Goal: Information Seeking & Learning: Check status

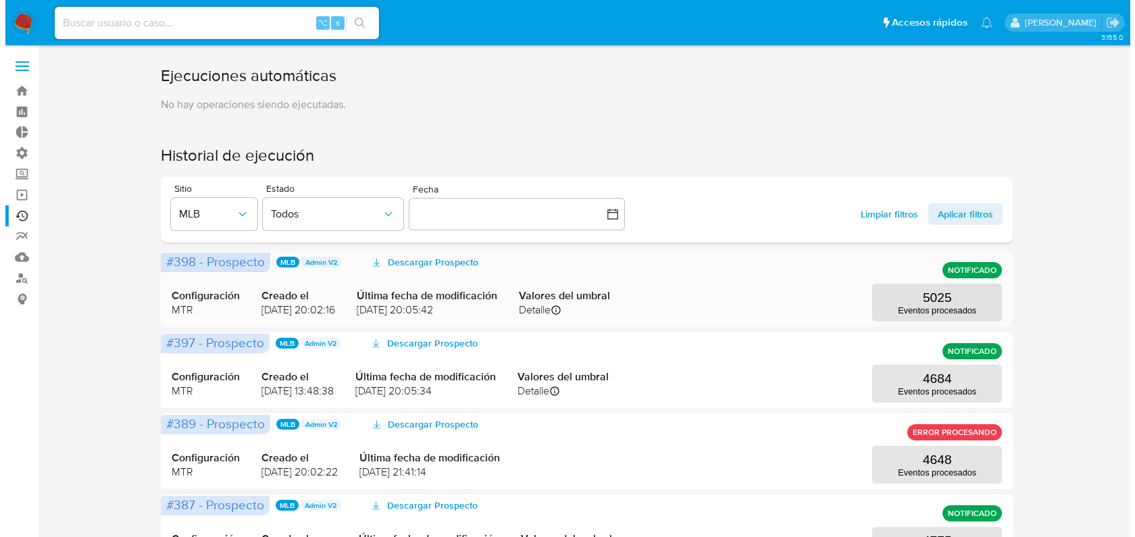
scroll to position [124, 0]
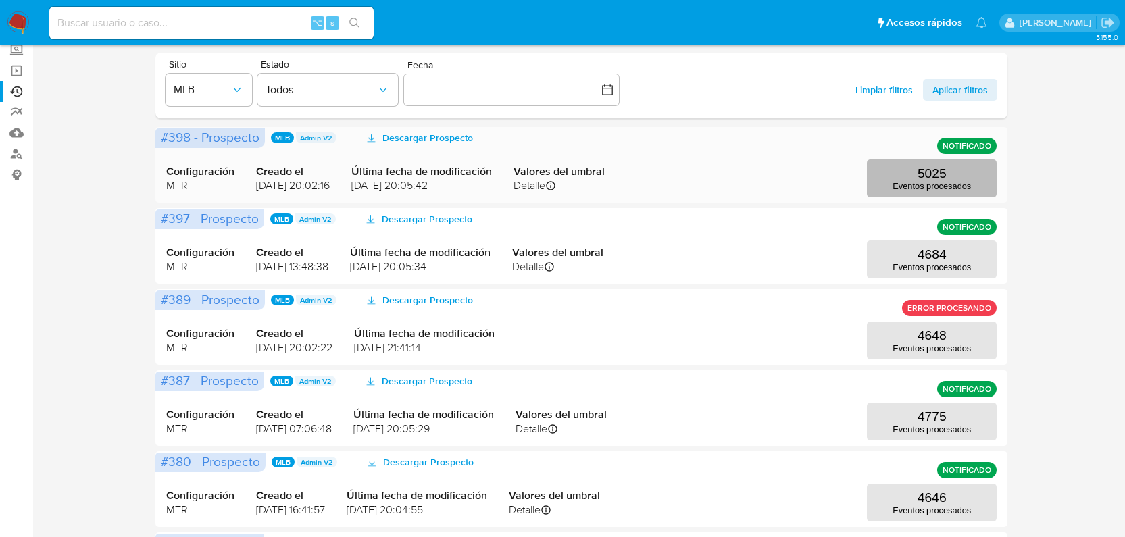
click at [913, 169] on button "5025 Eventos procesados" at bounding box center [932, 178] width 130 height 38
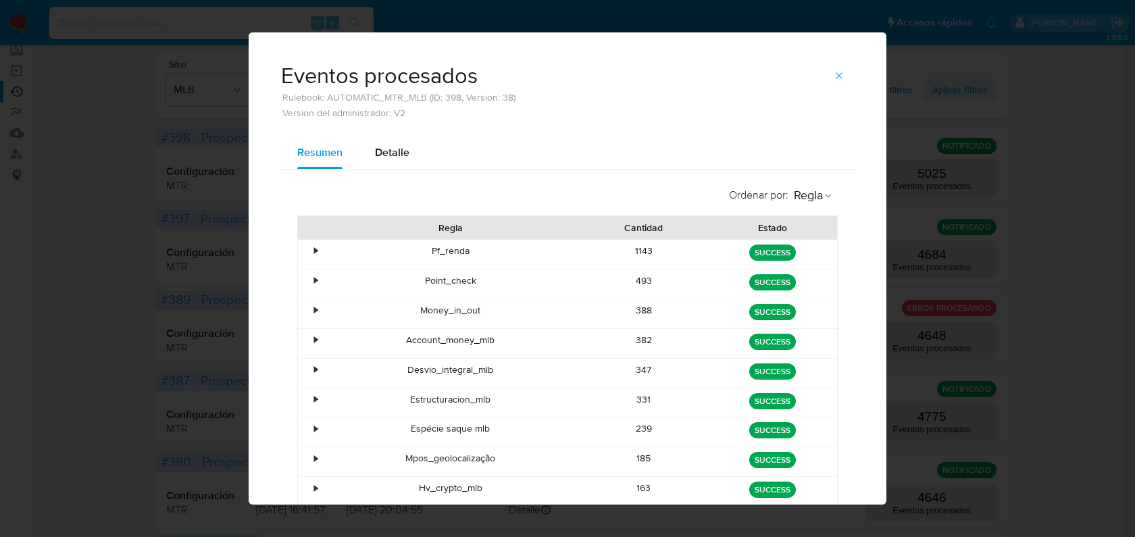
click at [314, 337] on div "•" at bounding box center [315, 340] width 3 height 13
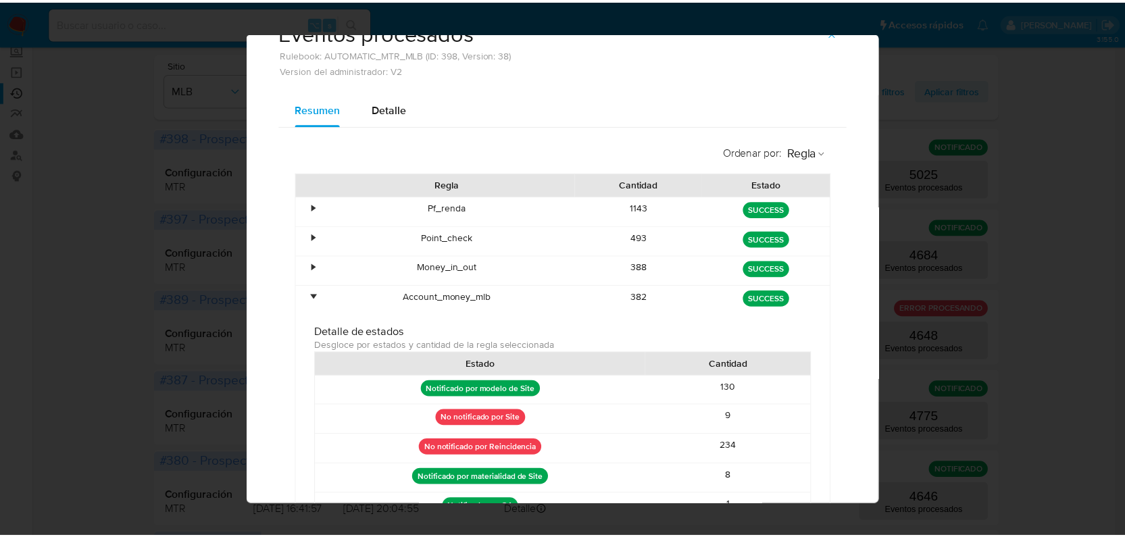
scroll to position [0, 0]
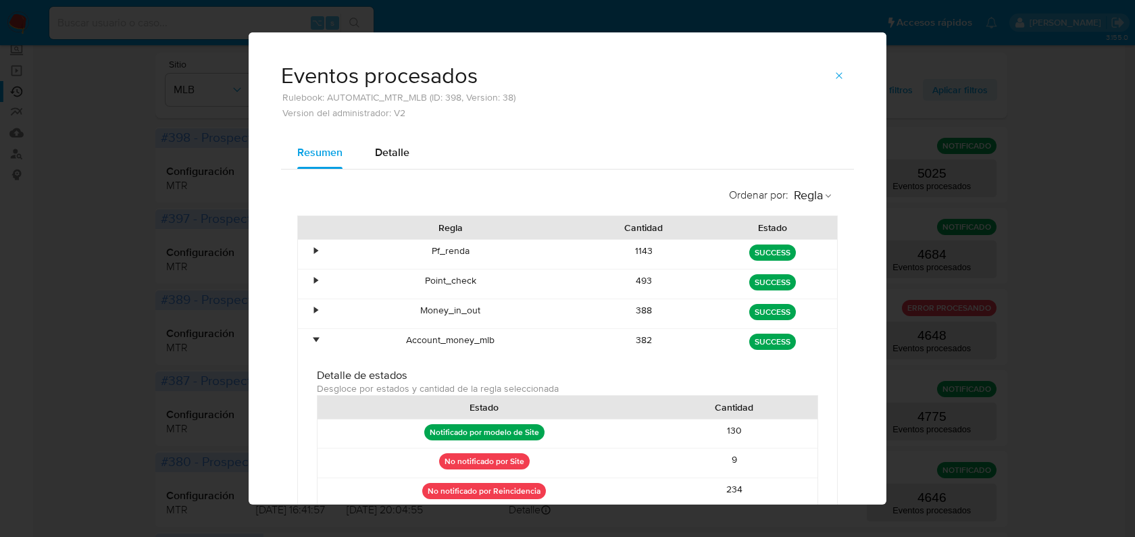
click at [307, 335] on div "•" at bounding box center [310, 343] width 24 height 29
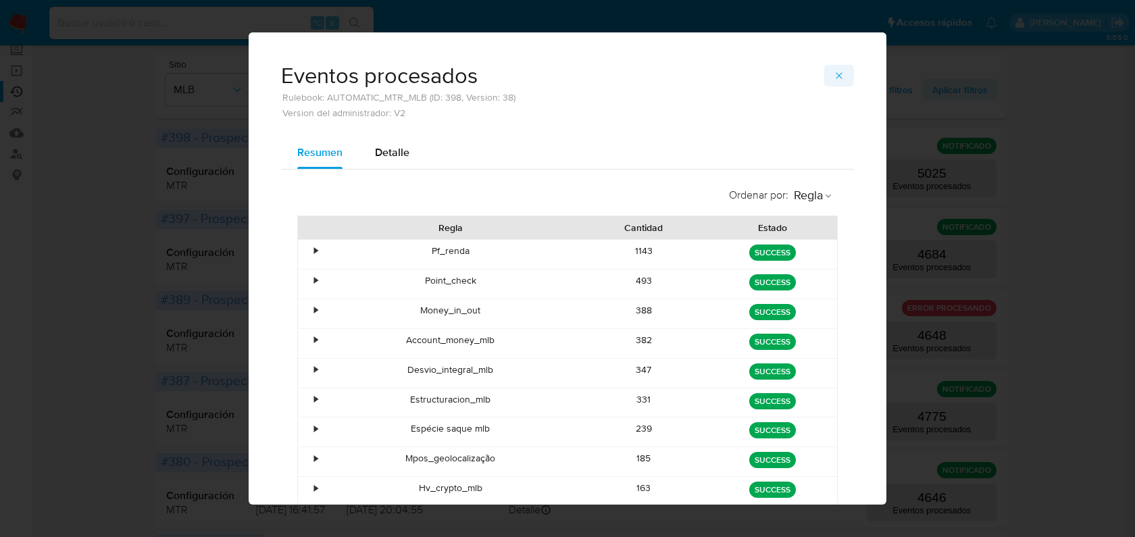
click at [841, 70] on button "button" at bounding box center [839, 76] width 30 height 22
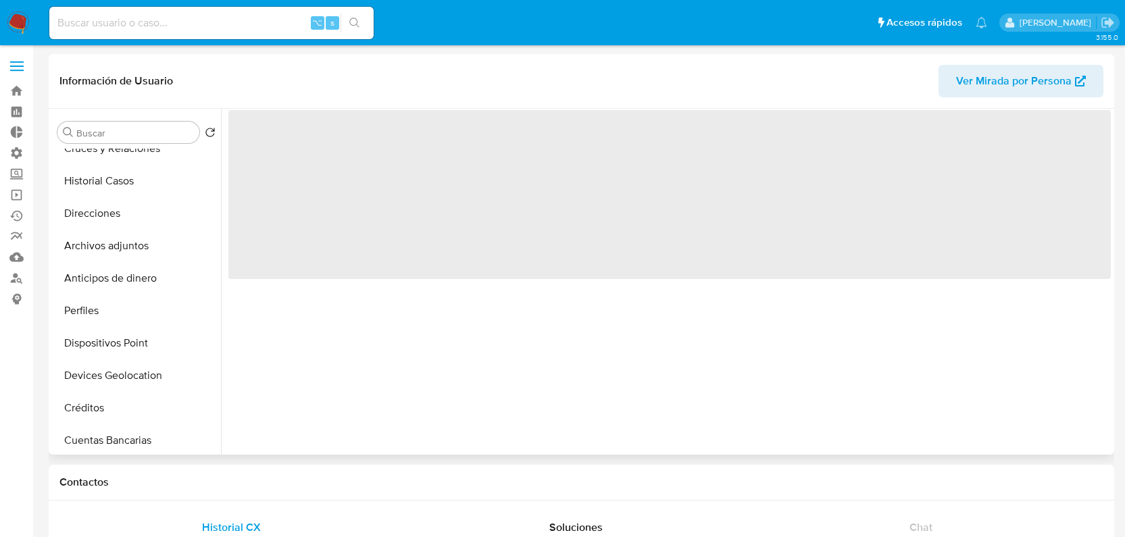
scroll to position [232, 0]
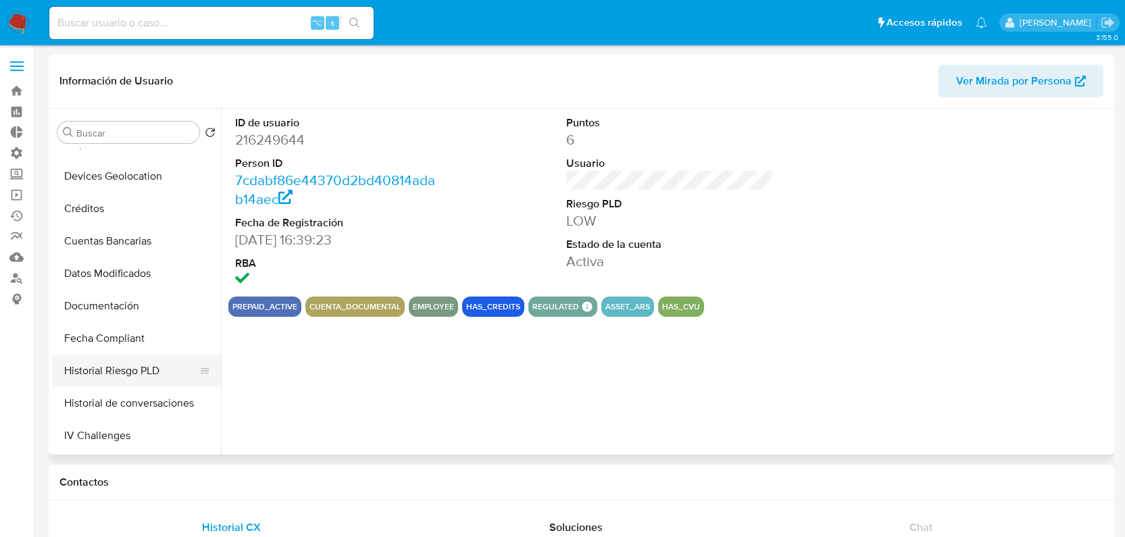
select select "10"
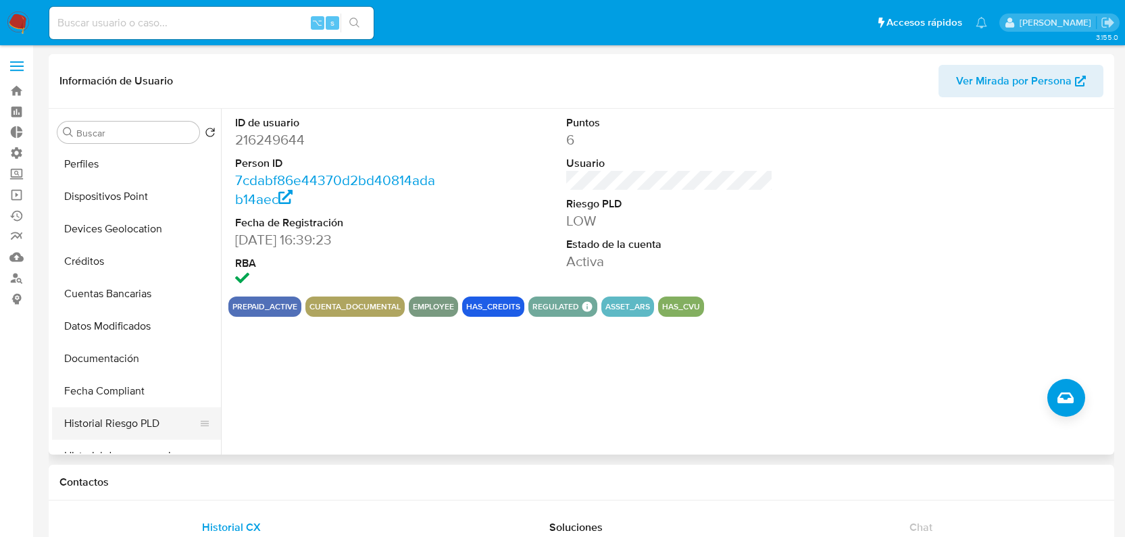
scroll to position [254, 0]
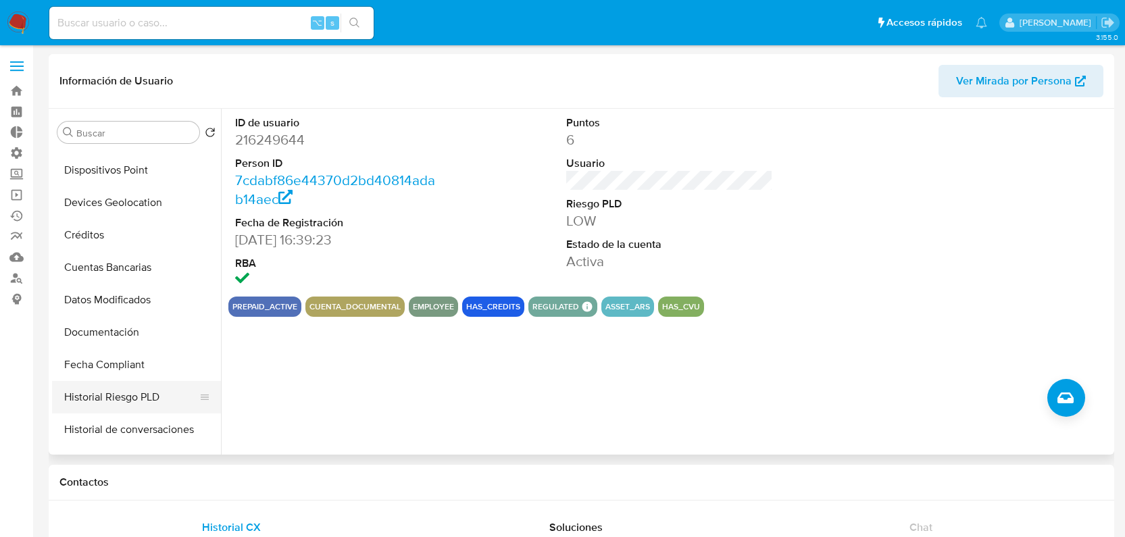
click at [156, 403] on button "Historial Riesgo PLD" at bounding box center [131, 397] width 158 height 32
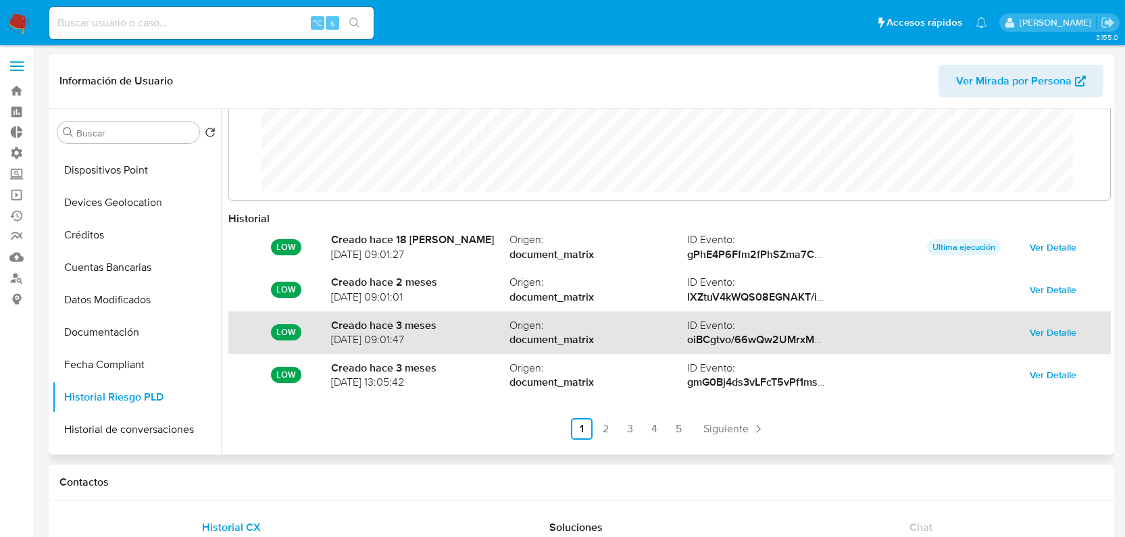
scroll to position [51, 0]
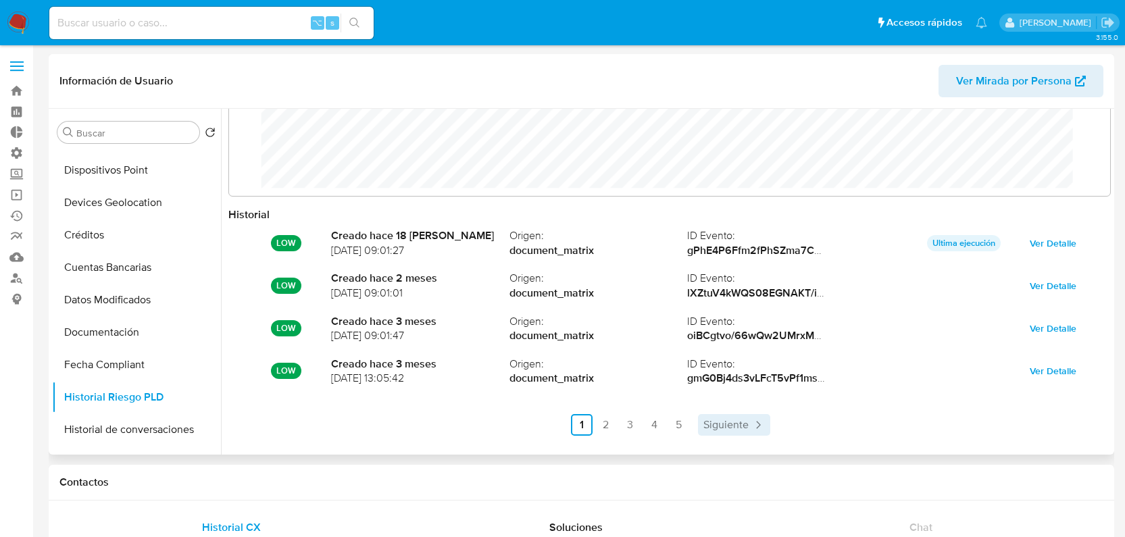
click at [714, 424] on span "Siguiente" at bounding box center [725, 425] width 45 height 11
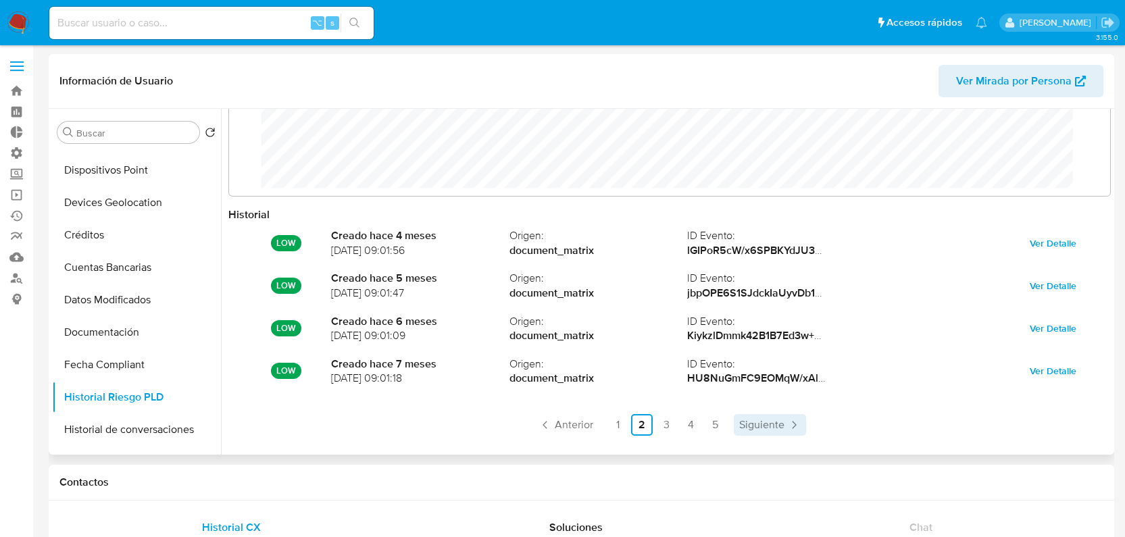
click at [735, 422] on link "Siguiente" at bounding box center [770, 425] width 72 height 22
click at [743, 422] on span "Siguiente" at bounding box center [761, 425] width 45 height 11
click at [742, 422] on span "Siguiente" at bounding box center [761, 425] width 45 height 11
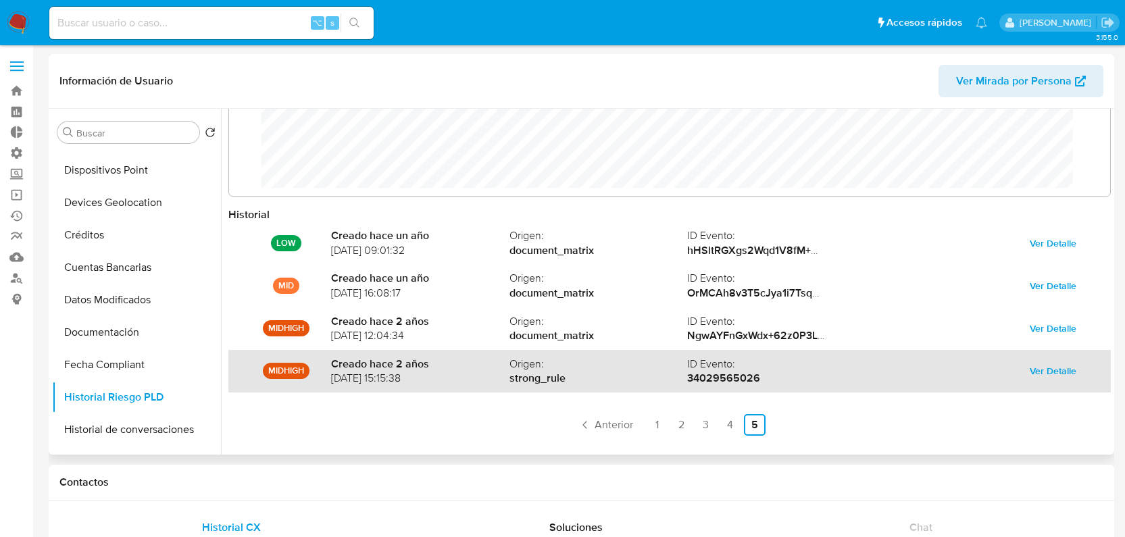
click at [1055, 372] on span "Ver Detalle" at bounding box center [1053, 370] width 47 height 19
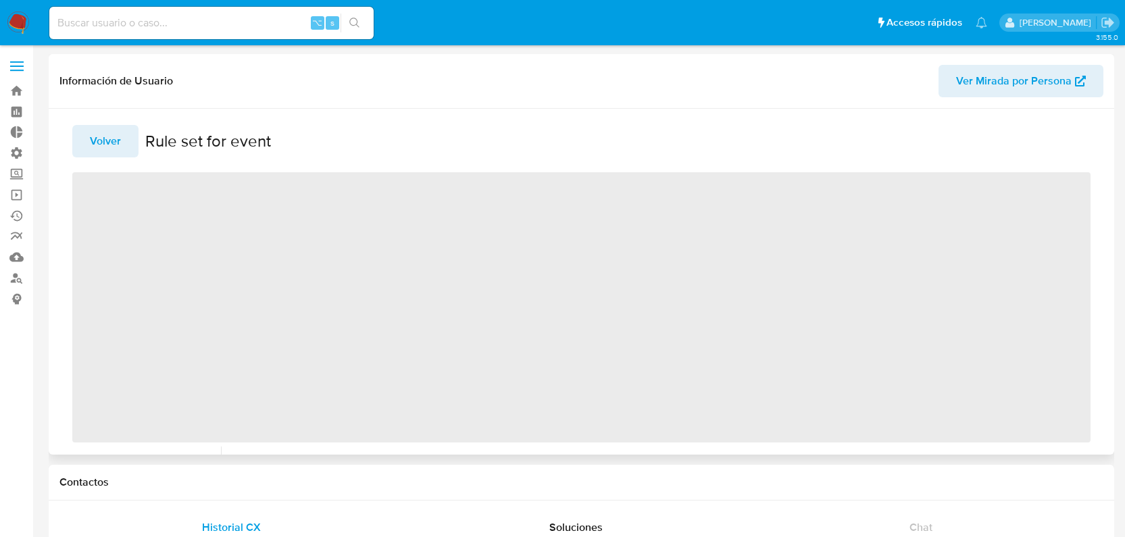
scroll to position [0, 0]
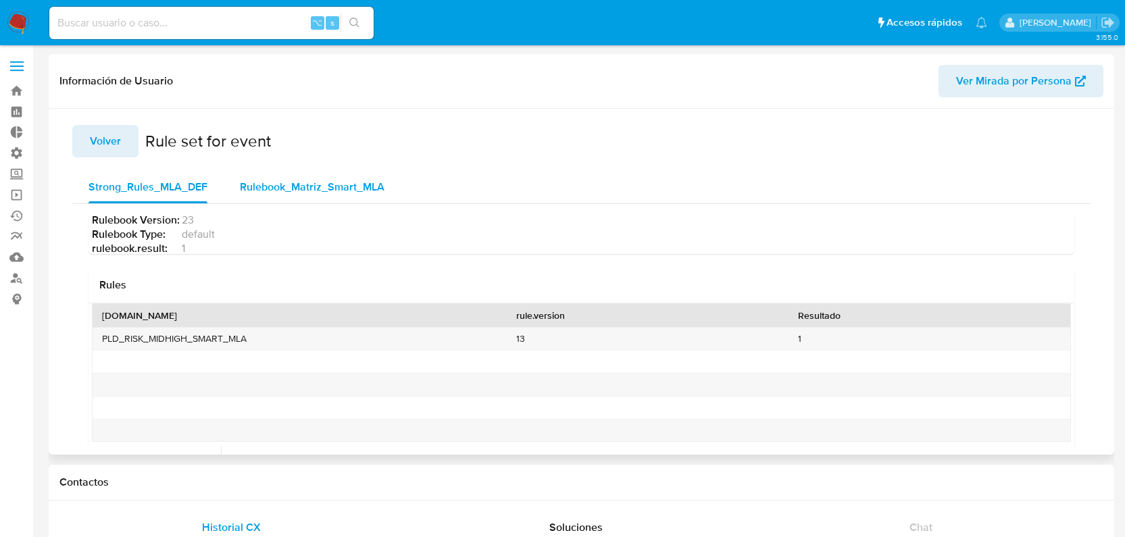
click at [278, 189] on span "Rulebook_Matriz_Smart_MLA" at bounding box center [312, 187] width 145 height 16
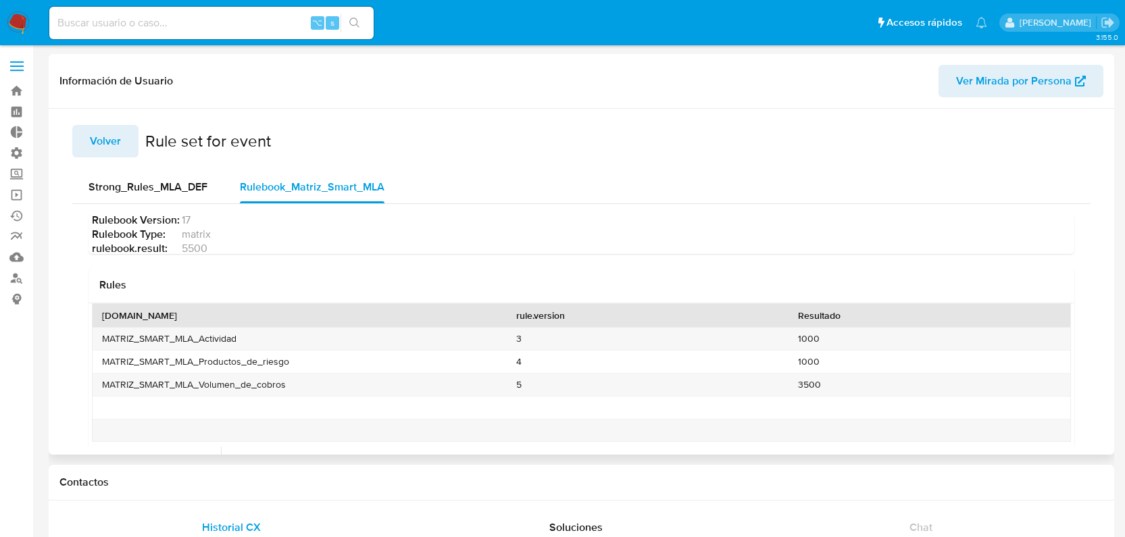
click at [110, 137] on span "Volver" at bounding box center [105, 141] width 31 height 30
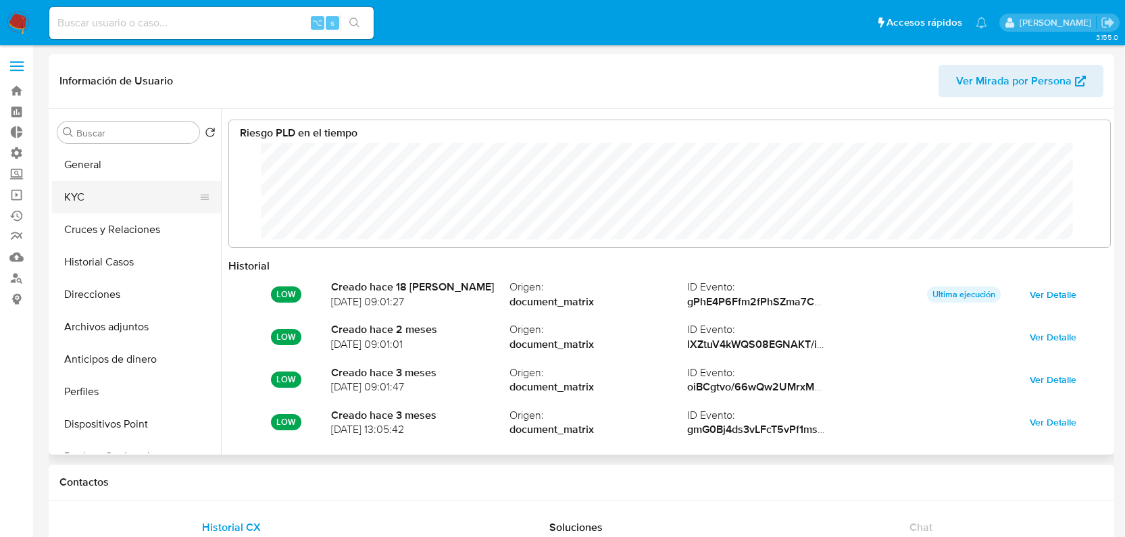
click at [114, 197] on button "KYC" at bounding box center [131, 197] width 158 height 32
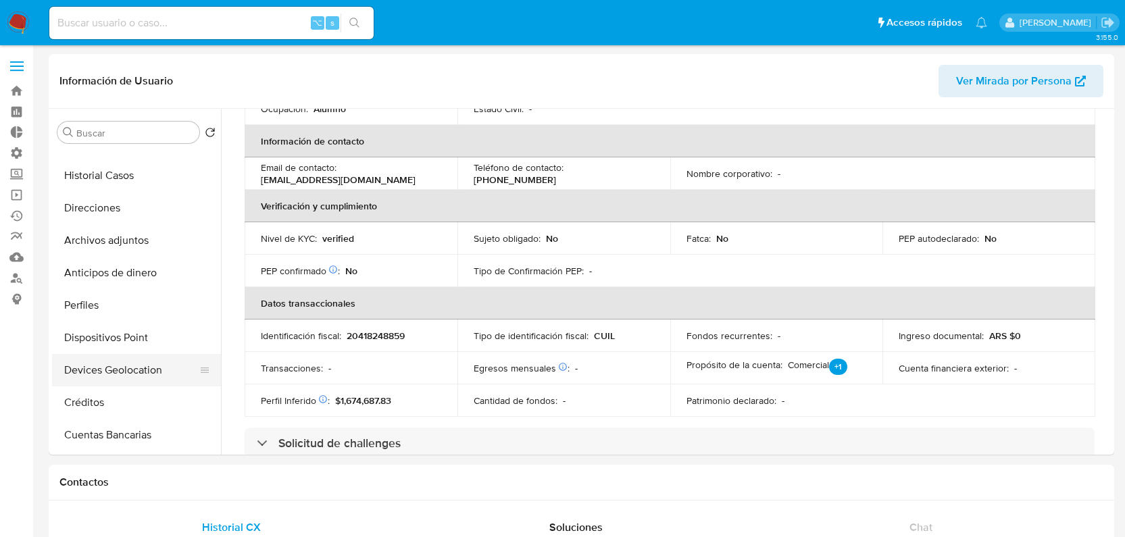
scroll to position [87, 0]
